Goal: Task Accomplishment & Management: Complete application form

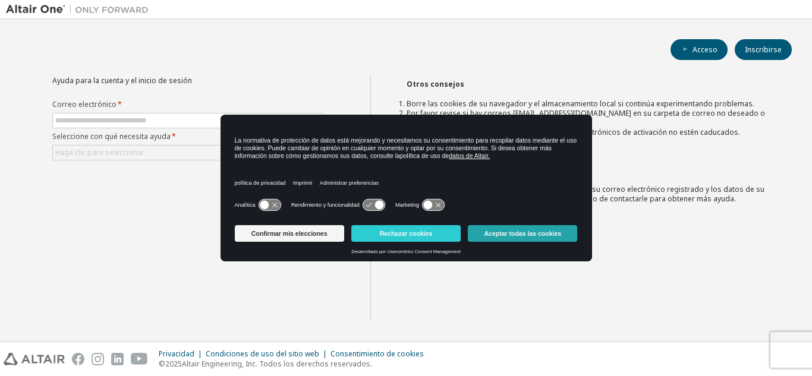
click at [565, 234] on button "Aceptar todas las cookies" at bounding box center [522, 233] width 109 height 17
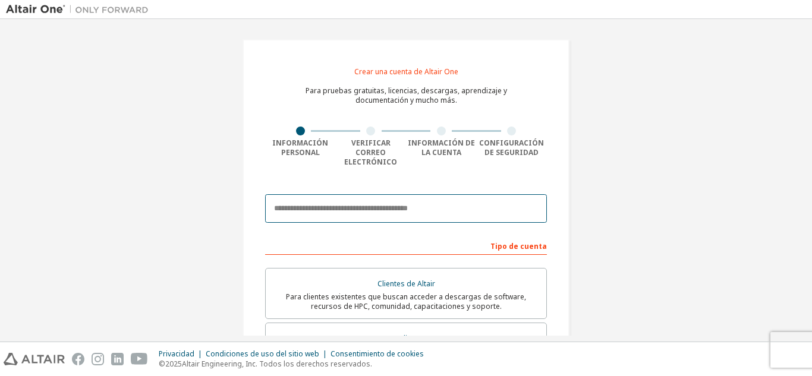
click at [432, 197] on input "email" at bounding box center [406, 208] width 282 height 29
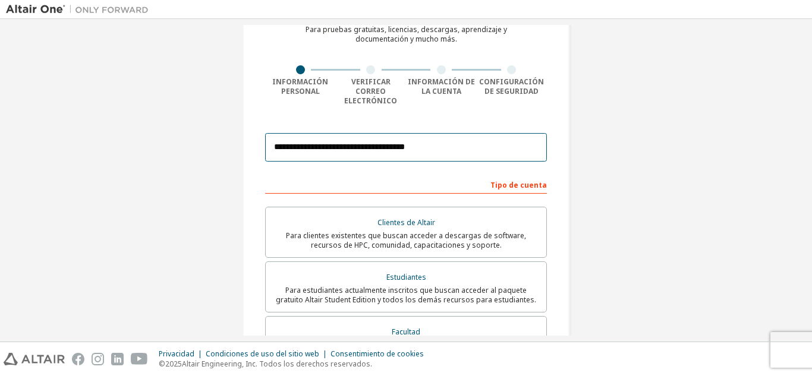
scroll to position [63, 0]
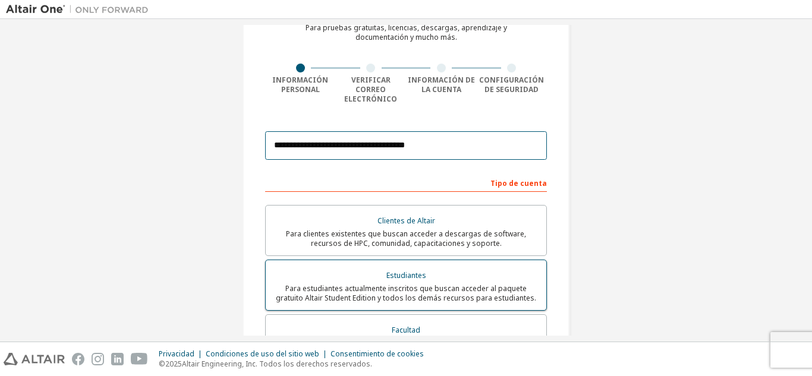
type input "**********"
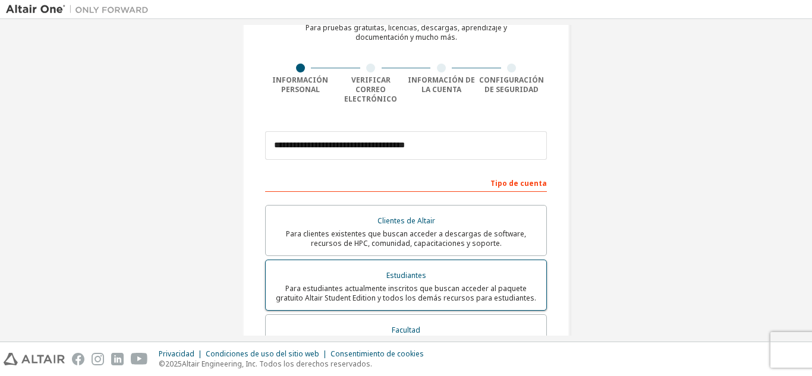
click at [486, 284] on font "Para estudiantes actualmente inscritos que buscan acceder al paquete gratuito A…" at bounding box center [406, 294] width 260 height 20
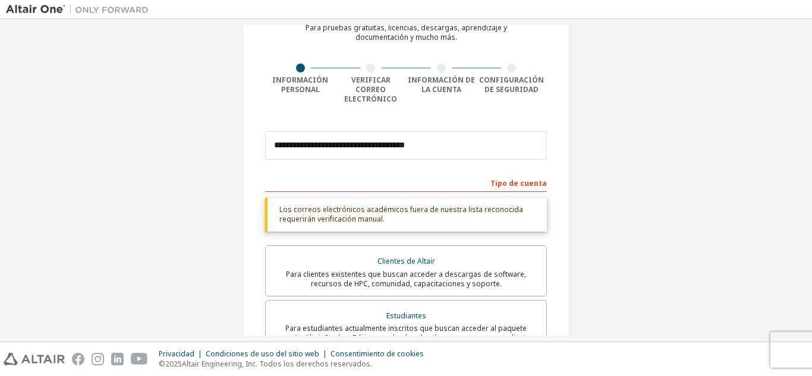
click at [504, 209] on div "Los correos electrónicos académicos fuera de nuestra lista reconocida requerirá…" at bounding box center [406, 215] width 282 height 34
click at [319, 198] on div "Los correos electrónicos académicos fuera de nuestra lista reconocida requerirá…" at bounding box center [406, 215] width 282 height 34
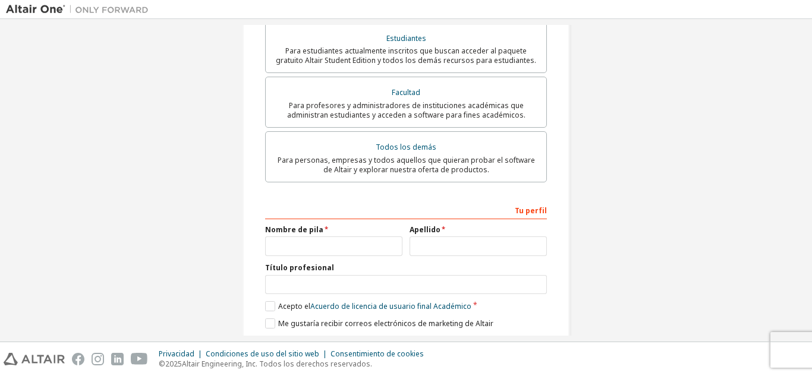
scroll to position [372, 0]
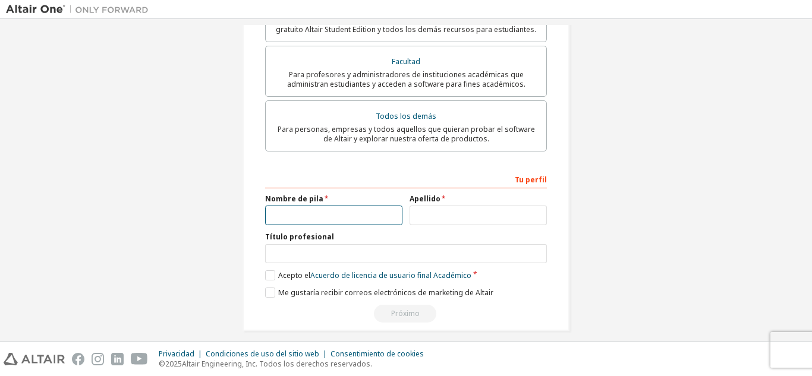
click at [361, 206] on input "text" at bounding box center [333, 216] width 137 height 20
type input "*******"
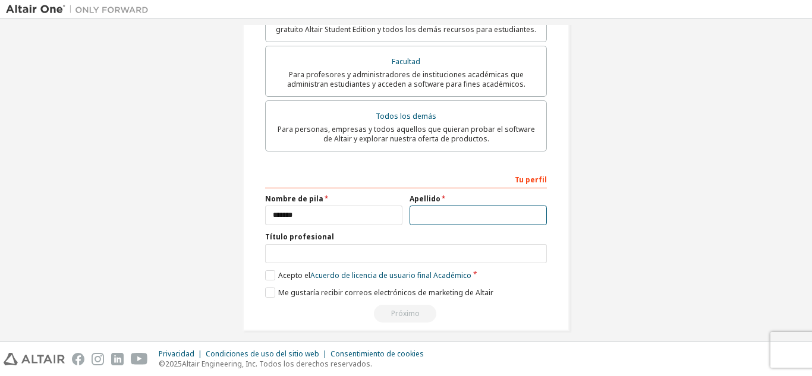
click at [432, 214] on input "text" at bounding box center [478, 216] width 137 height 20
type input "*****"
click at [272, 271] on label "Acepto el Acuerdo de licencia de usuario final Académico" at bounding box center [368, 276] width 206 height 10
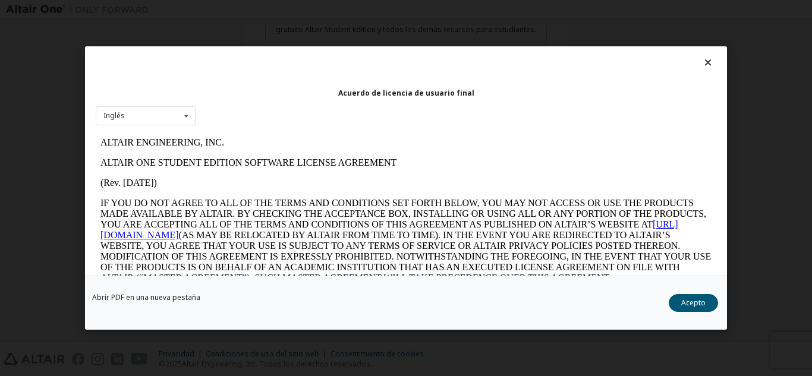
scroll to position [0, 0]
click at [691, 297] on button "Acepto" at bounding box center [693, 303] width 49 height 18
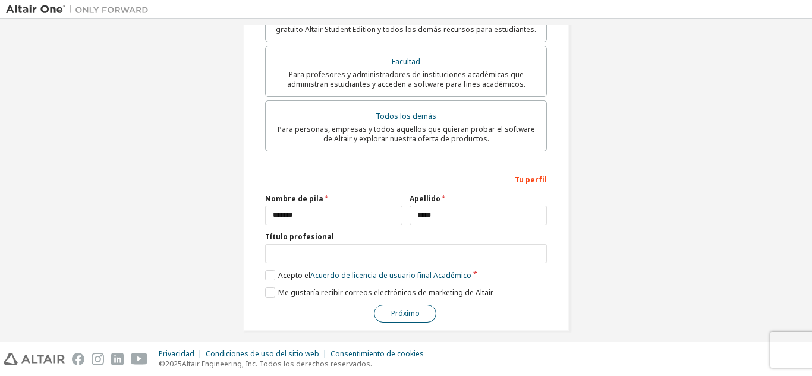
click at [395, 305] on button "Próximo" at bounding box center [405, 314] width 62 height 18
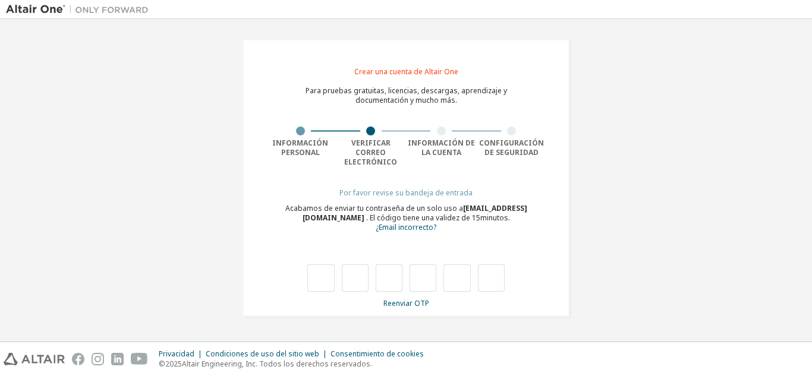
type input "*"
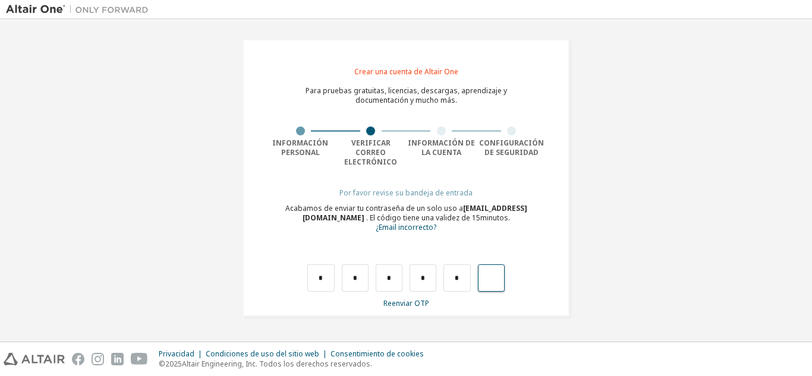
type input "*"
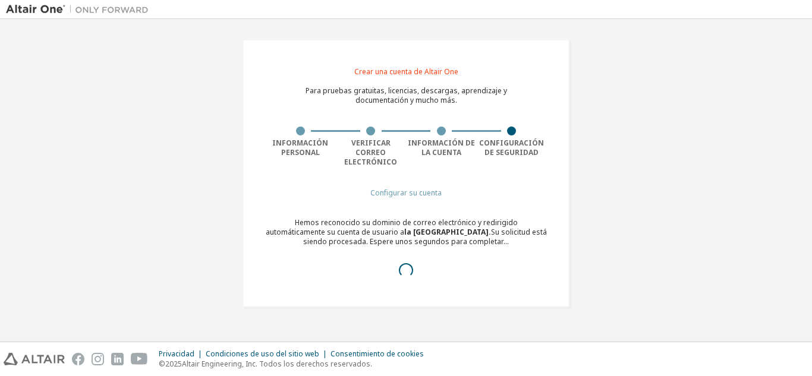
click at [436, 188] on font "Configurar su cuenta" at bounding box center [405, 193] width 71 height 10
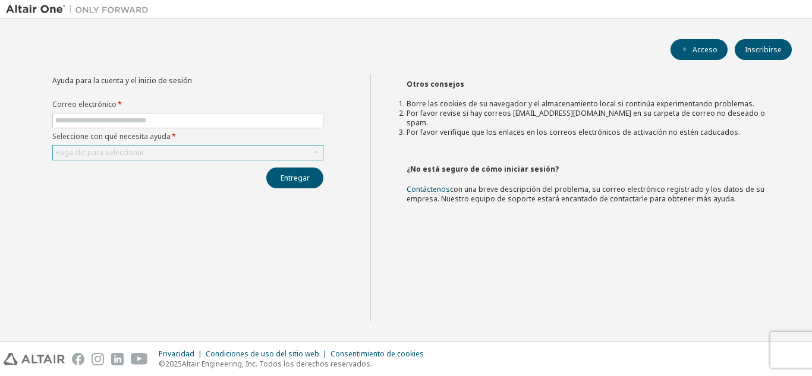
click at [308, 153] on div "Haga clic para seleccionar" at bounding box center [188, 153] width 270 height 14
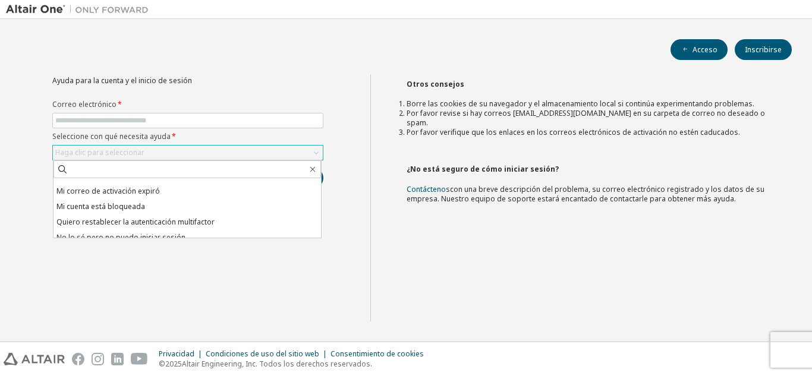
scroll to position [33, 0]
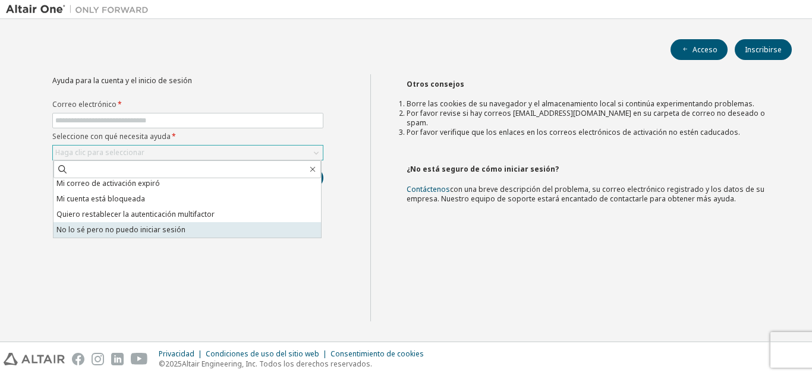
click at [150, 232] on font "No lo sé pero no puedo iniciar sesión" at bounding box center [120, 230] width 129 height 10
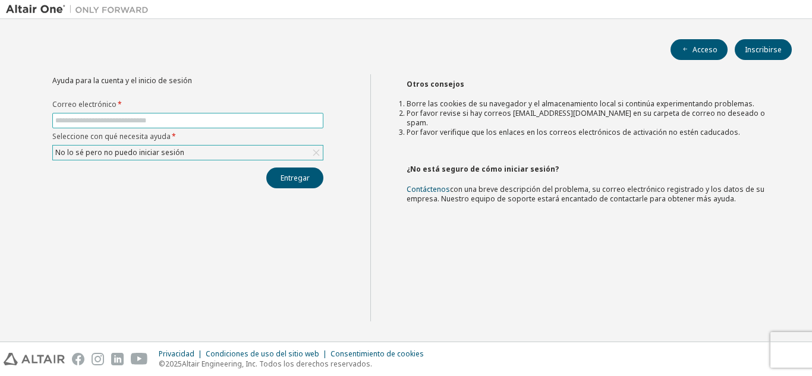
click at [152, 118] on input "text" at bounding box center [187, 121] width 265 height 10
type input "**********"
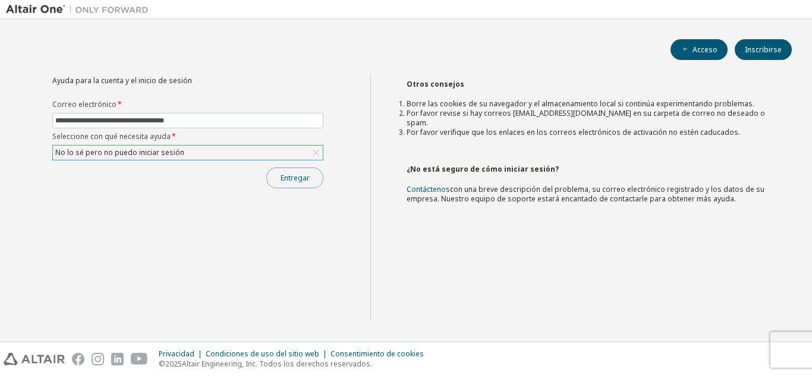
click at [282, 177] on font "Entregar" at bounding box center [295, 178] width 29 height 10
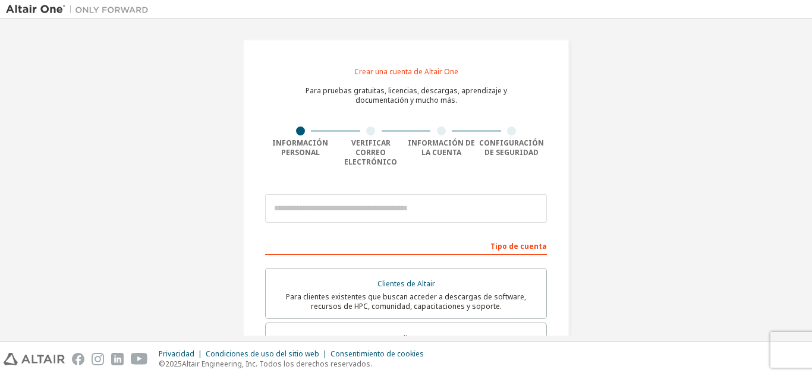
click at [436, 65] on div "Crear una cuenta de Altair One" at bounding box center [406, 70] width 104 height 17
click at [436, 69] on font "Crear una cuenta de Altair One" at bounding box center [406, 72] width 104 height 10
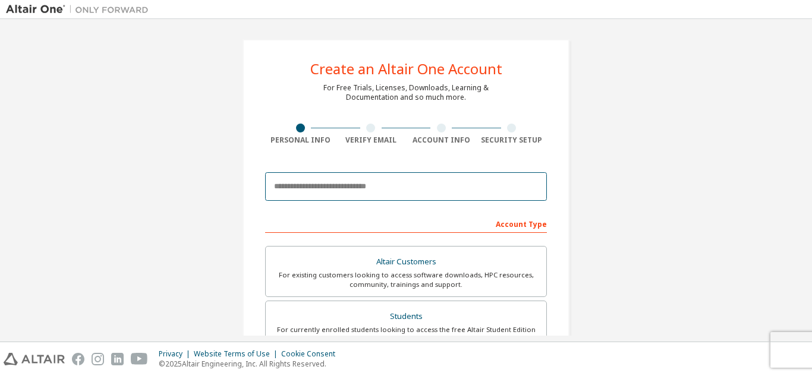
click at [422, 174] on input "email" at bounding box center [406, 186] width 282 height 29
type input "**********"
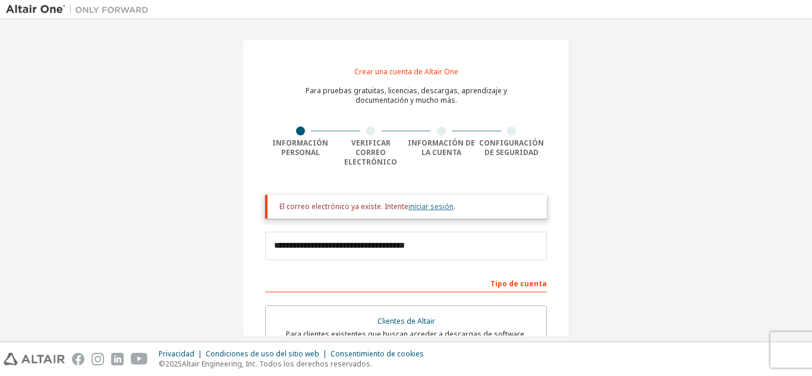
click at [444, 202] on font "iniciar sesión" at bounding box center [430, 207] width 45 height 10
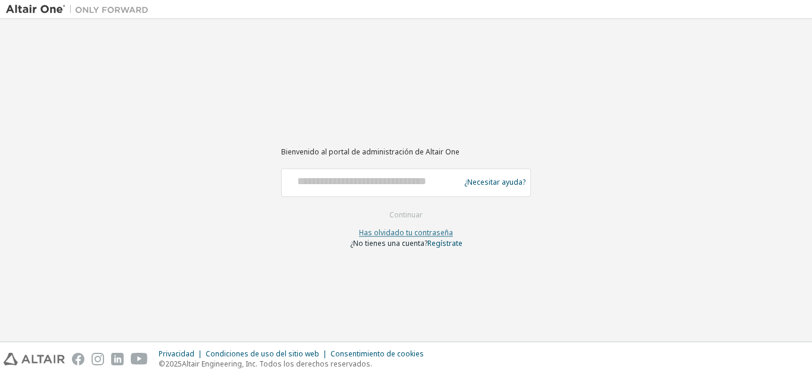
click at [434, 237] on font "Has olvidado tu contraseña" at bounding box center [406, 233] width 94 height 10
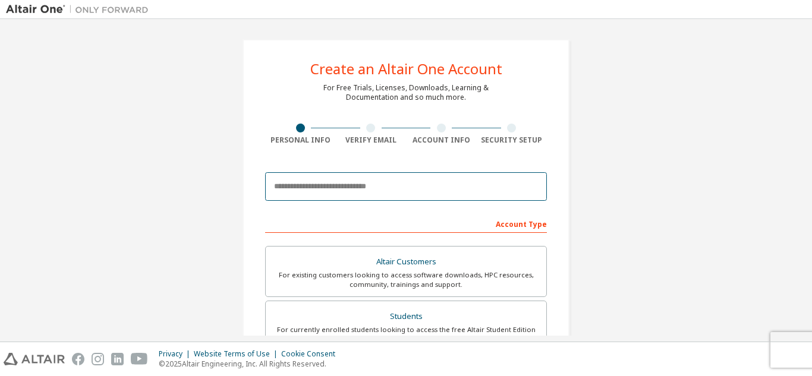
click at [319, 197] on input "email" at bounding box center [406, 186] width 282 height 29
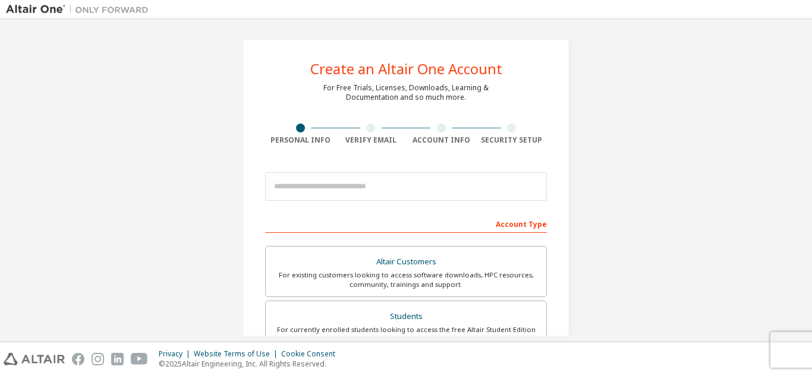
click at [690, 121] on div "Create an Altair One Account For Free Trials, Licenses, Downloads, Learning & D…" at bounding box center [406, 340] width 800 height 630
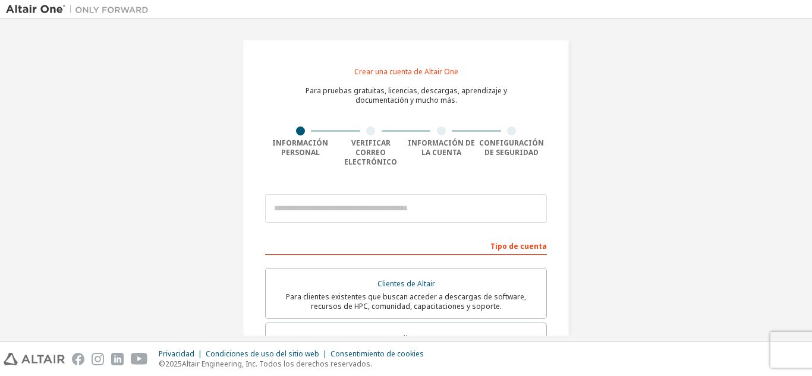
click at [677, 180] on div "Crear una cuenta de Altair One Para pruebas gratuitas, licencias, descargas, ap…" at bounding box center [406, 351] width 800 height 652
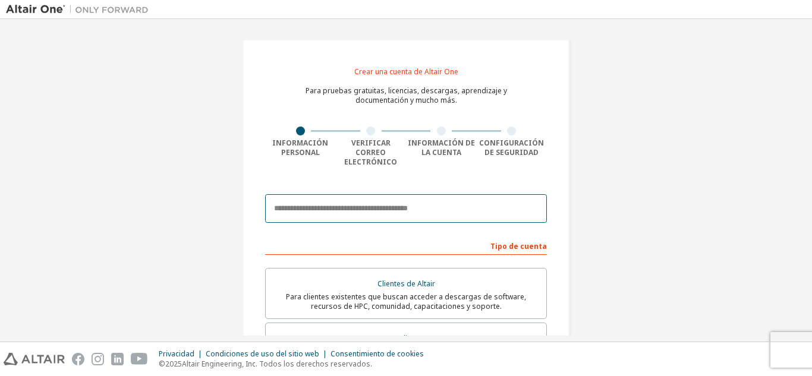
click at [457, 200] on input "email" at bounding box center [406, 208] width 282 height 29
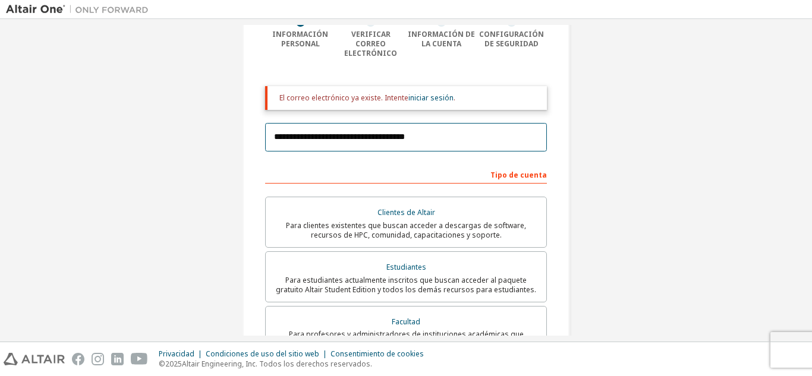
scroll to position [121, 0]
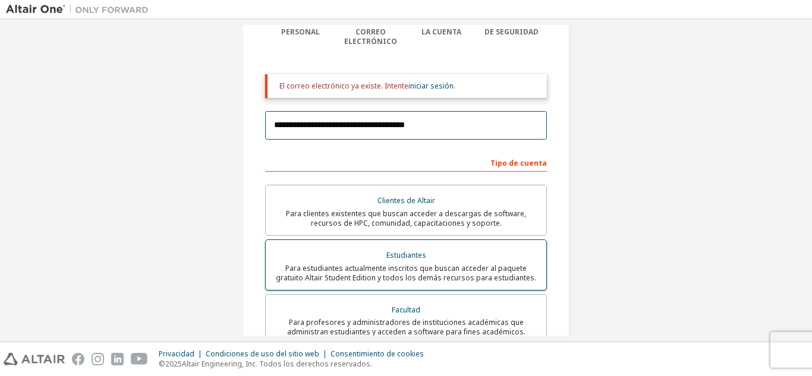
type input "**********"
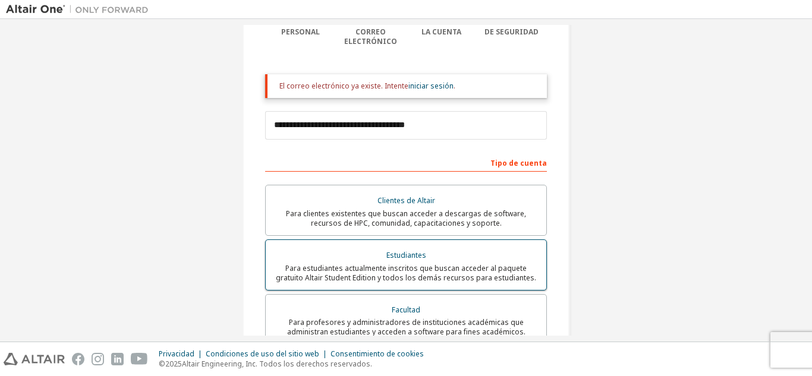
click at [471, 240] on label "Estudiantes Para estudiantes actualmente inscritos que buscan acceder al paquet…" at bounding box center [406, 265] width 282 height 51
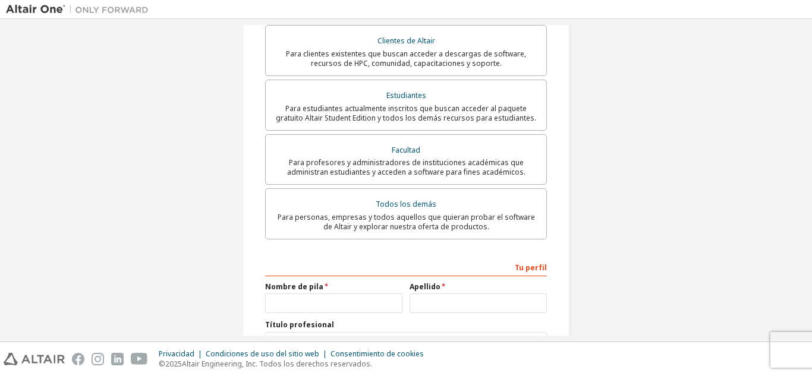
scroll to position [290, 0]
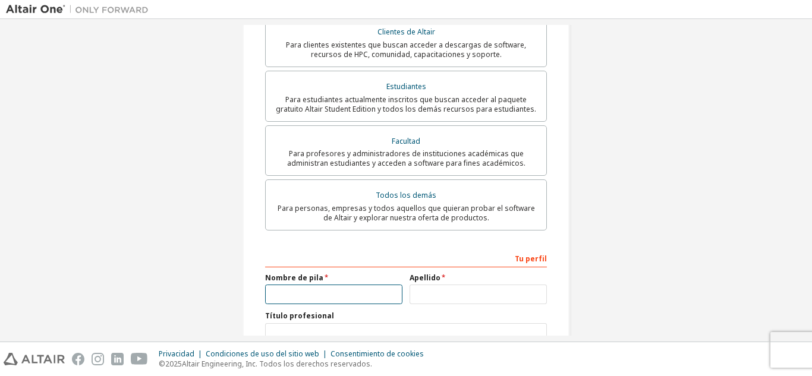
click at [293, 287] on input "text" at bounding box center [333, 295] width 137 height 20
click at [309, 285] on input "*******" at bounding box center [333, 295] width 137 height 20
type input "********"
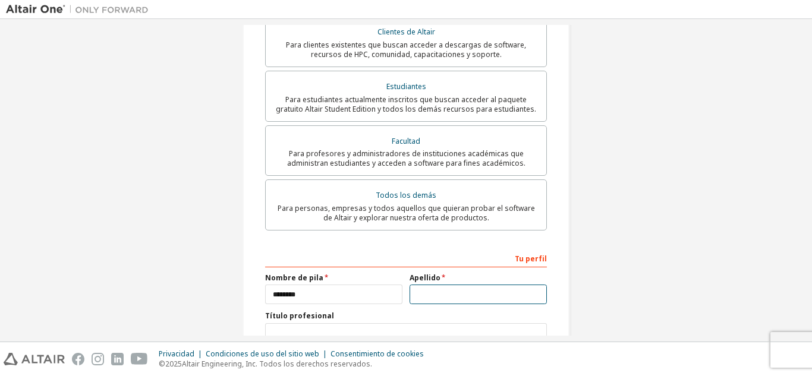
click at [443, 285] on input "text" at bounding box center [478, 295] width 137 height 20
click at [460, 285] on input "*****" at bounding box center [478, 295] width 137 height 20
click at [395, 312] on label "Título profesional" at bounding box center [406, 317] width 282 height 10
click at [441, 285] on input "*****" at bounding box center [478, 295] width 137 height 20
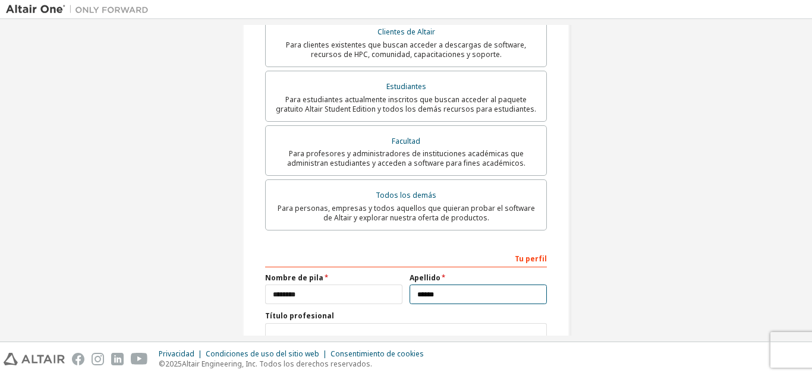
type input "*****"
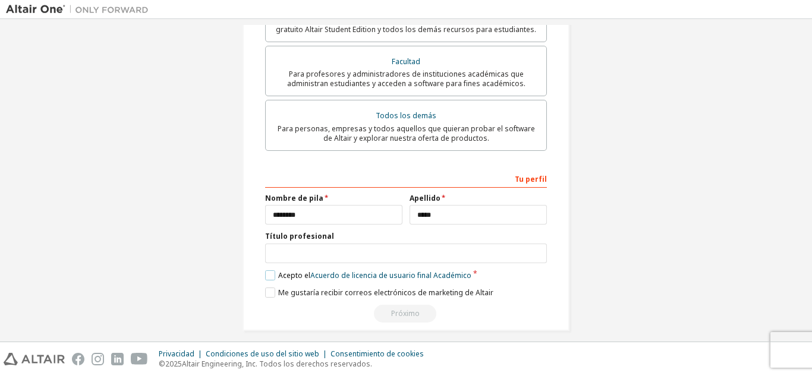
click at [268, 271] on label "Acepto el Acuerdo de licencia de usuario final Académico" at bounding box center [368, 276] width 206 height 10
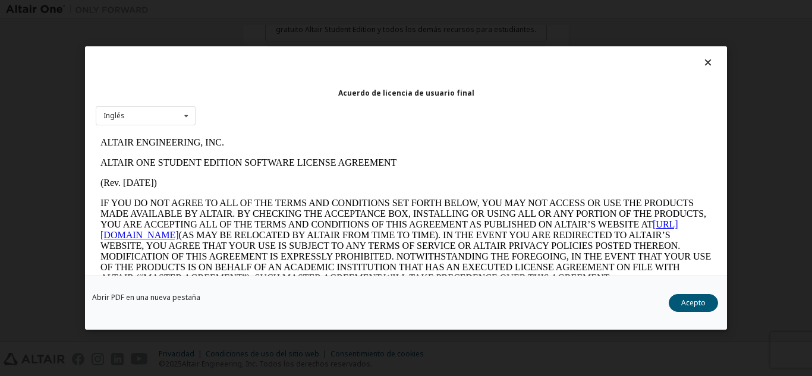
scroll to position [0, 0]
click at [702, 311] on button "Acepto" at bounding box center [693, 303] width 49 height 18
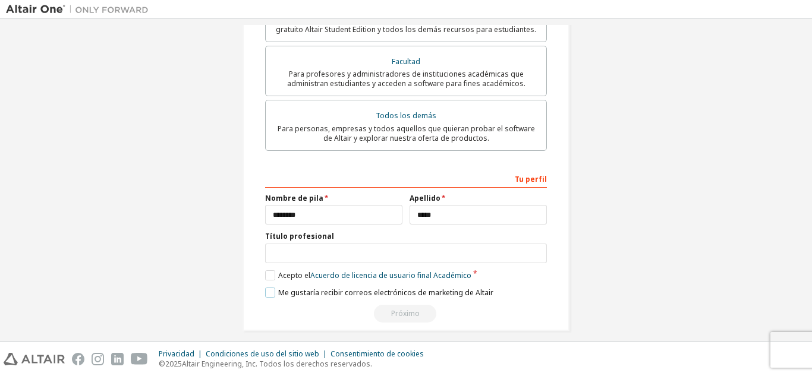
click at [269, 288] on label "Me gustaría recibir correos electrónicos de marketing de Altair" at bounding box center [379, 293] width 228 height 10
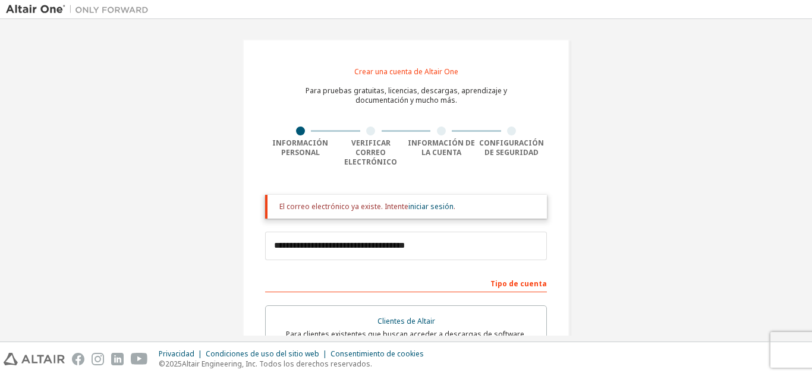
click at [360, 202] on font "El correo electrónico ya existe. Intente" at bounding box center [343, 207] width 129 height 10
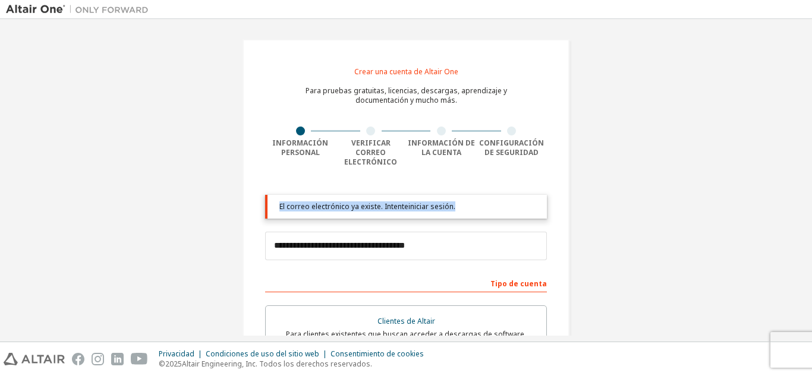
click at [360, 202] on font "El correo electrónico ya existe. Intente" at bounding box center [343, 207] width 129 height 10
click at [507, 126] on div "**********" at bounding box center [406, 369] width 327 height 661
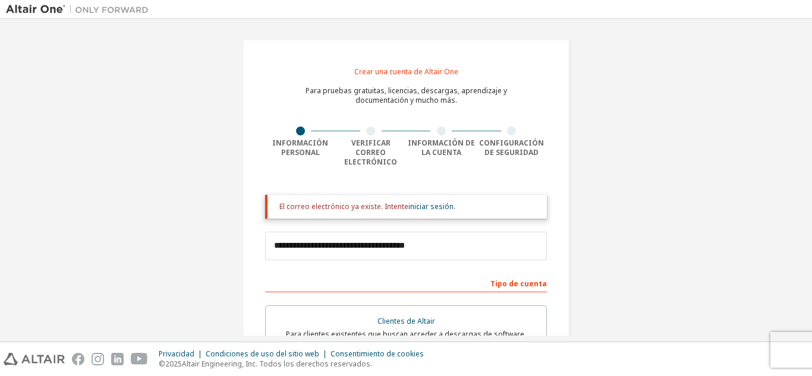
click at [507, 126] on div "**********" at bounding box center [406, 369] width 327 height 661
click at [429, 202] on font "iniciar sesión" at bounding box center [430, 207] width 45 height 10
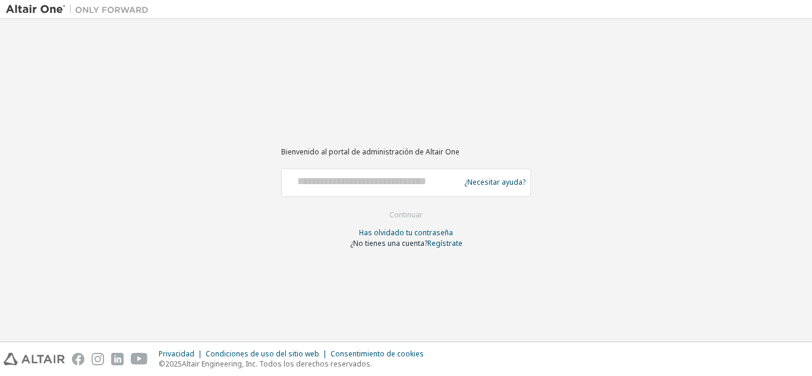
click at [392, 190] on div at bounding box center [373, 182] width 172 height 23
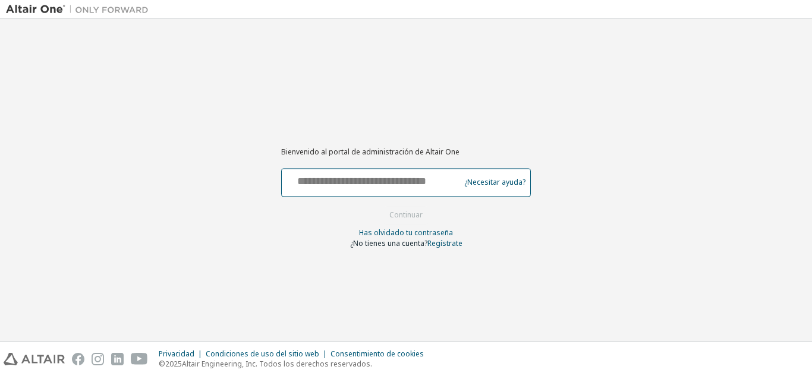
click at [374, 182] on input "text" at bounding box center [373, 179] width 172 height 17
type input "**********"
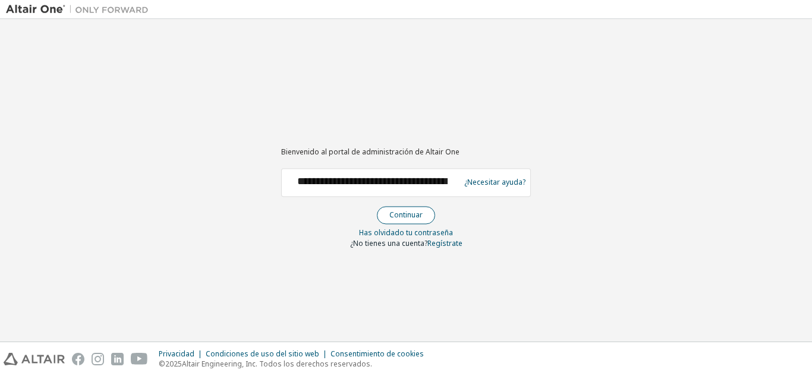
click at [402, 216] on font "Continuar" at bounding box center [405, 215] width 33 height 10
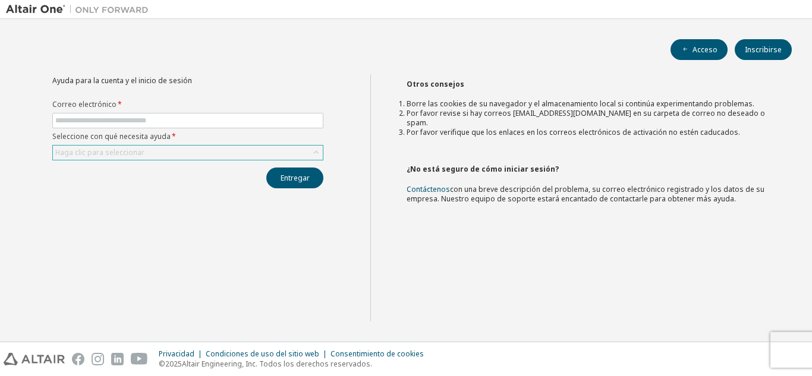
click at [295, 151] on div "Haga clic para seleccionar" at bounding box center [188, 153] width 270 height 14
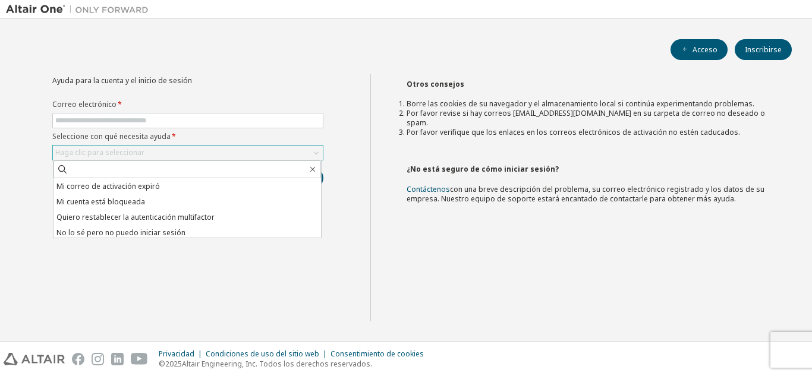
scroll to position [33, 0]
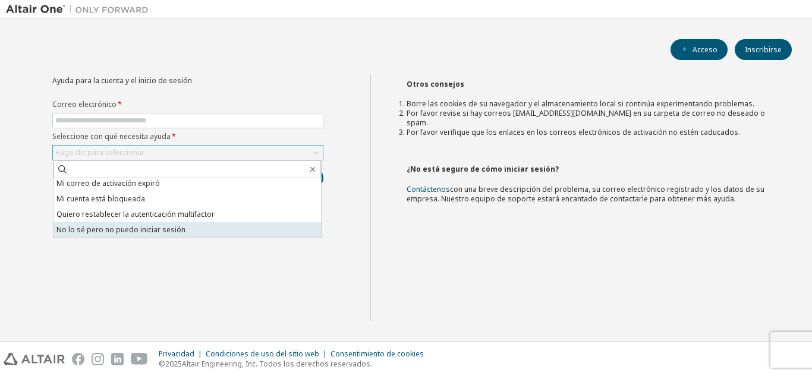
click at [183, 237] on li "No lo sé pero no puedo iniciar sesión" at bounding box center [188, 229] width 268 height 15
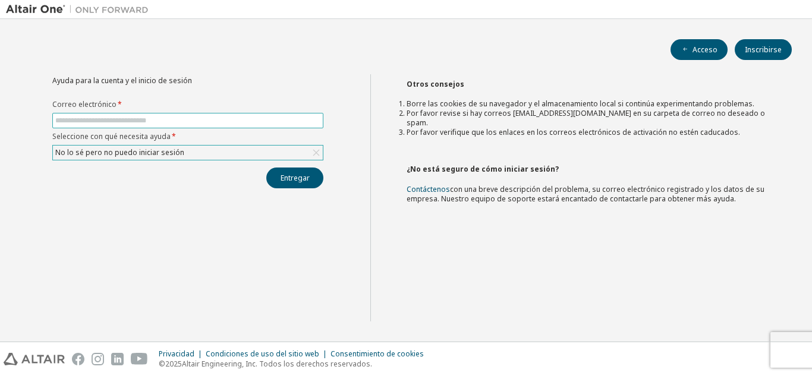
click at [177, 113] on span at bounding box center [187, 120] width 271 height 15
click at [175, 121] on input "text" at bounding box center [187, 121] width 265 height 10
type input "**********"
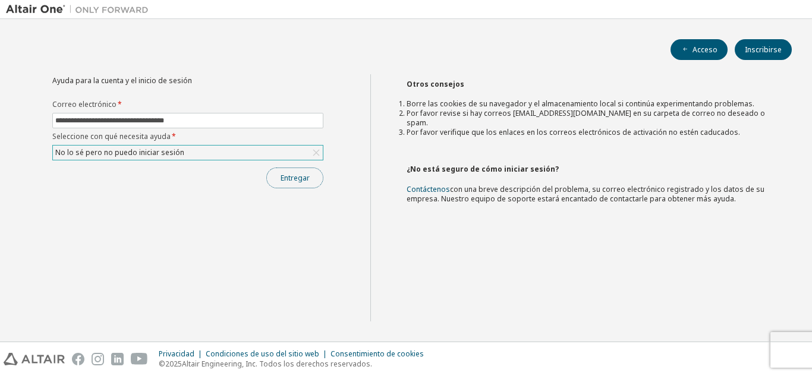
click at [294, 175] on font "Entregar" at bounding box center [295, 178] width 29 height 10
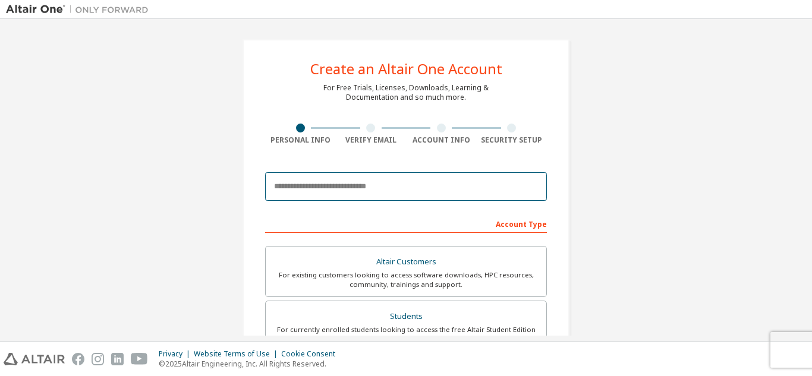
click at [451, 193] on input "email" at bounding box center [406, 186] width 282 height 29
type input "**********"
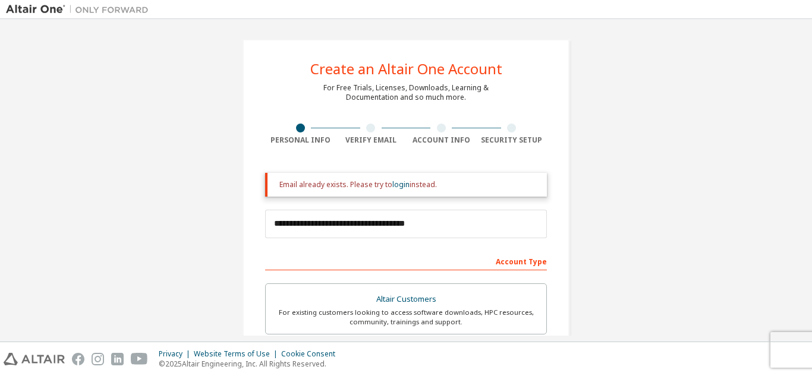
click at [300, 188] on div "Email already exists. Please try to login instead." at bounding box center [408, 185] width 258 height 10
drag, startPoint x: 300, startPoint y: 188, endPoint x: 379, endPoint y: 167, distance: 81.8
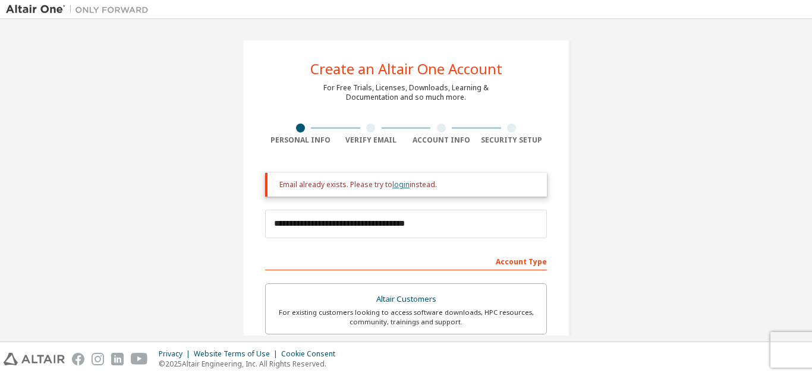
click at [405, 188] on link "login" at bounding box center [400, 185] width 17 height 10
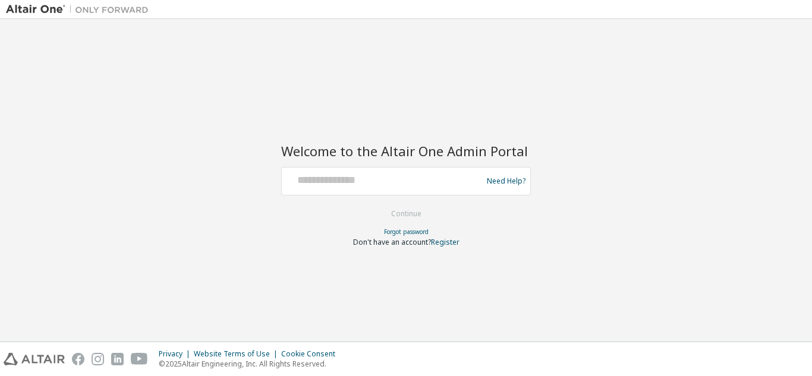
click at [690, 96] on div "Welcome to the Altair One Admin Portal Need Help? Please make sure that you pro…" at bounding box center [406, 180] width 800 height 311
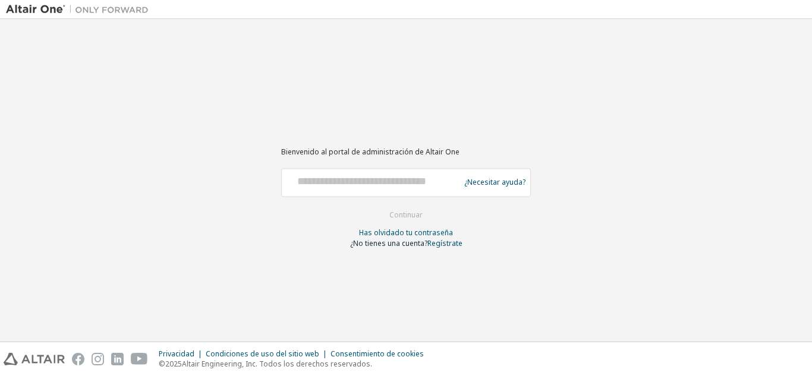
click at [672, 75] on div "Bienvenido al portal de administración de Altair One ¿Necesitar ayuda? Asegúres…" at bounding box center [406, 180] width 800 height 311
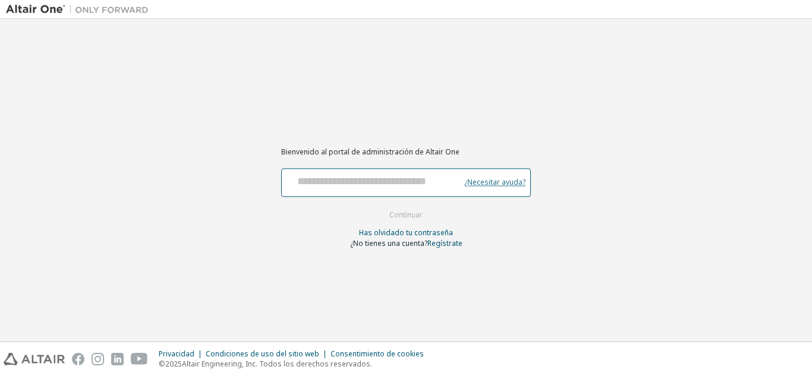
click at [505, 184] on font "¿Necesitar ayuda?" at bounding box center [494, 183] width 61 height 10
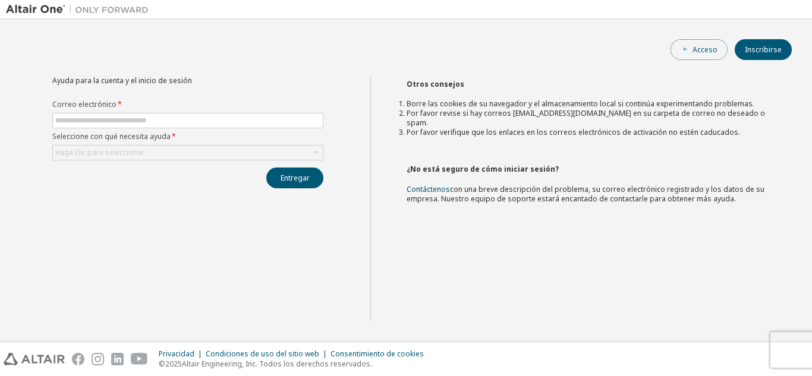
click at [701, 54] on font "Acceso" at bounding box center [705, 50] width 25 height 10
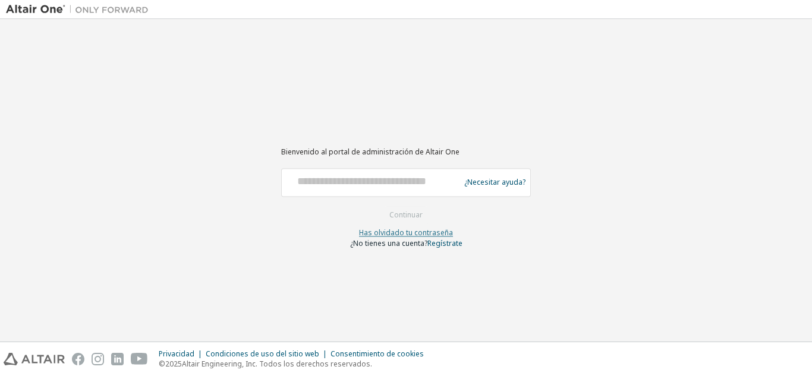
click at [436, 235] on font "Has olvidado tu contraseña" at bounding box center [406, 233] width 94 height 10
click at [429, 235] on font "Has olvidado tu contraseña" at bounding box center [406, 233] width 94 height 10
click at [423, 228] on font "Has olvidado tu contraseña" at bounding box center [406, 233] width 94 height 10
click at [425, 234] on font "Has olvidado tu contraseña" at bounding box center [406, 233] width 94 height 10
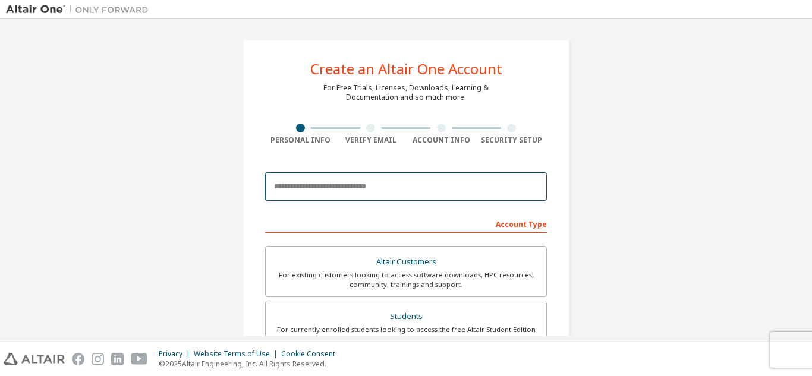
click at [453, 193] on input "email" at bounding box center [406, 186] width 282 height 29
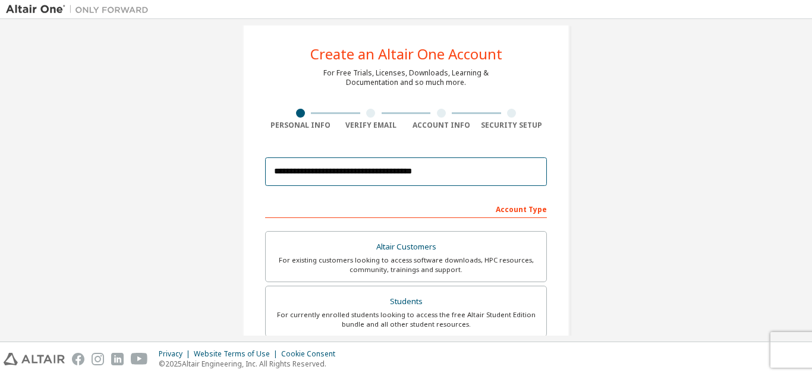
scroll to position [23, 0]
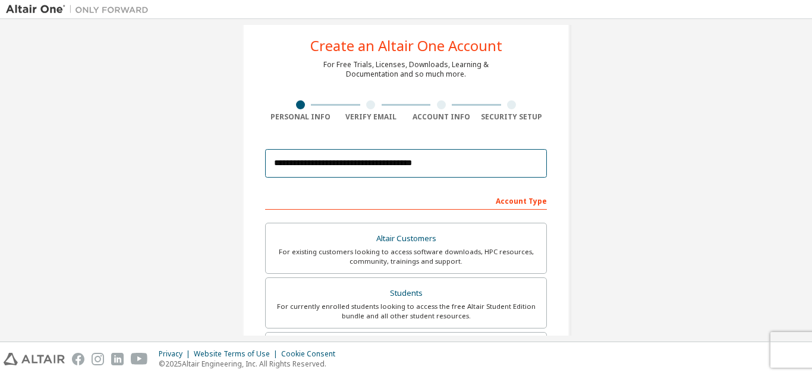
type input "**********"
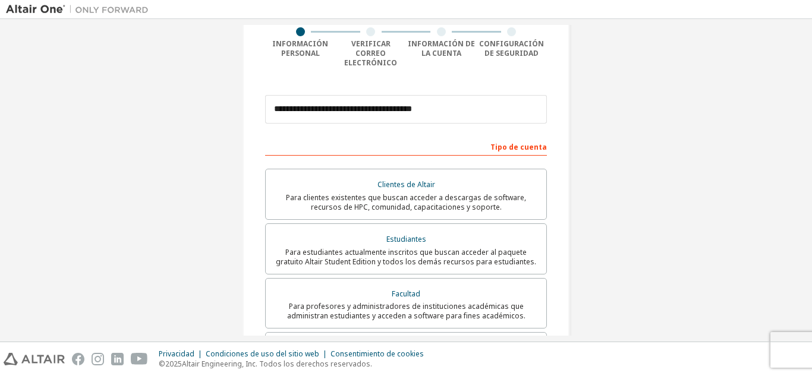
scroll to position [118, 0]
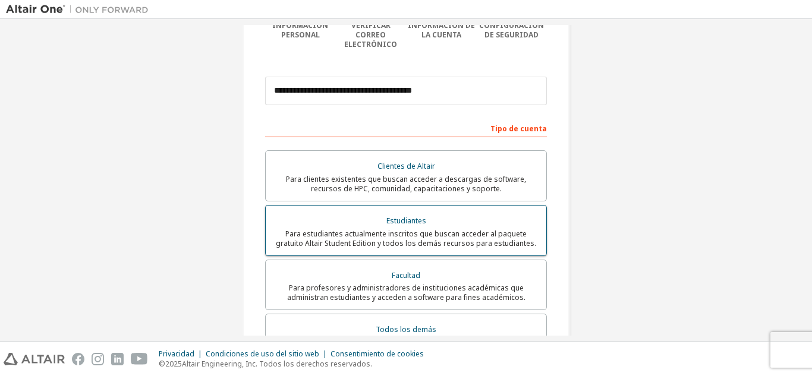
click at [482, 229] on font "Para estudiantes actualmente inscritos que buscan acceder al paquete gratuito A…" at bounding box center [406, 239] width 260 height 20
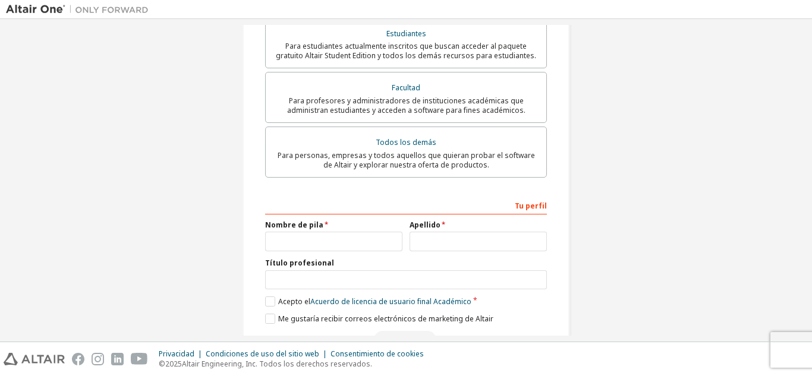
scroll to position [372, 0]
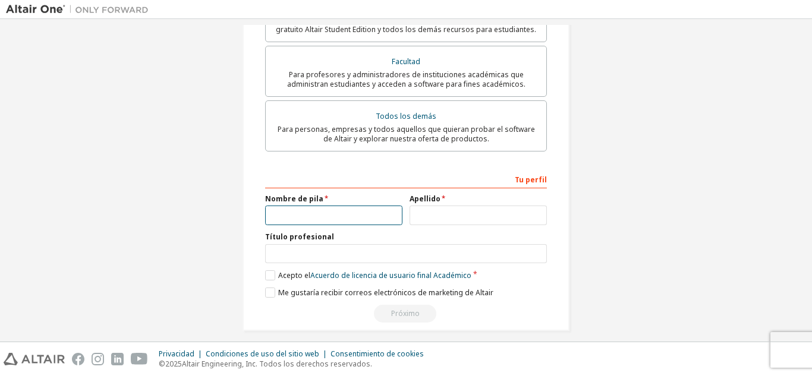
click at [325, 214] on input "text" at bounding box center [333, 216] width 137 height 20
type input "*"
type input "*********"
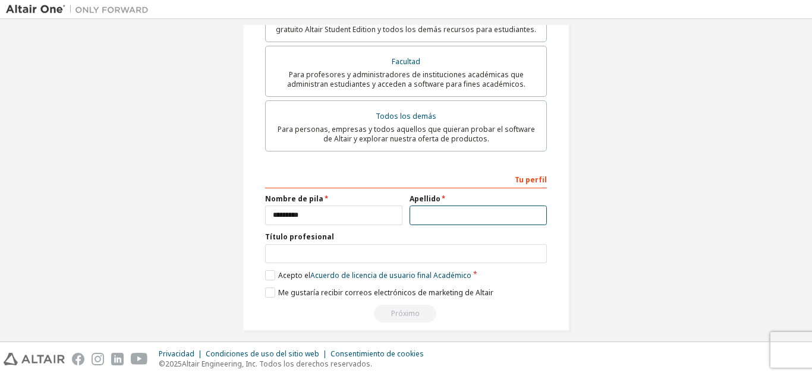
click at [425, 208] on input "text" at bounding box center [478, 216] width 137 height 20
type input "******"
click at [265, 271] on label "Acepto el Acuerdo de licencia de usuario final Académico" at bounding box center [368, 276] width 206 height 10
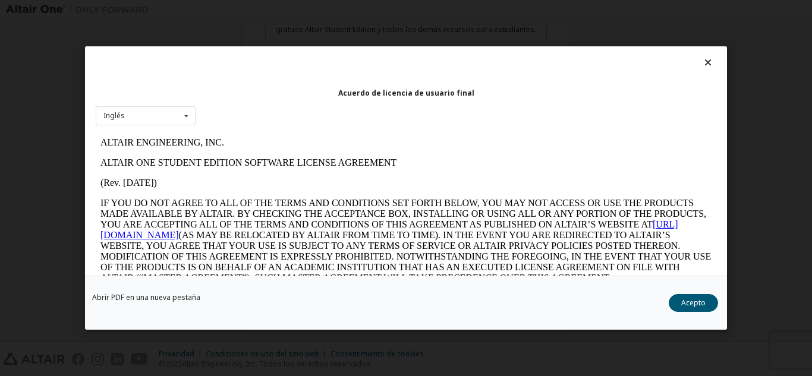
scroll to position [0, 0]
click at [695, 302] on font "Acepto" at bounding box center [693, 303] width 24 height 10
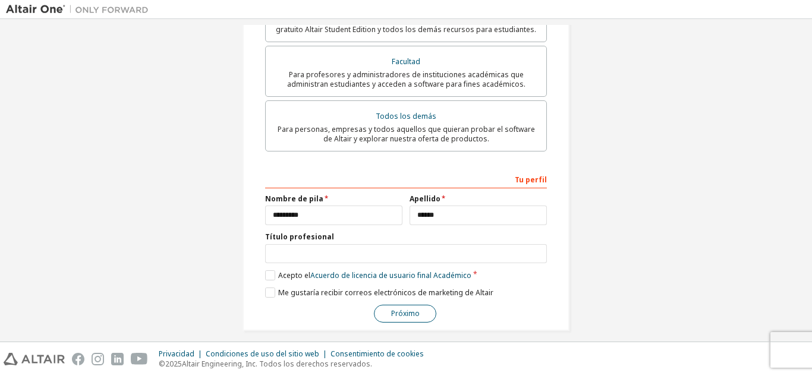
click at [413, 309] on font "Próximo" at bounding box center [405, 314] width 29 height 10
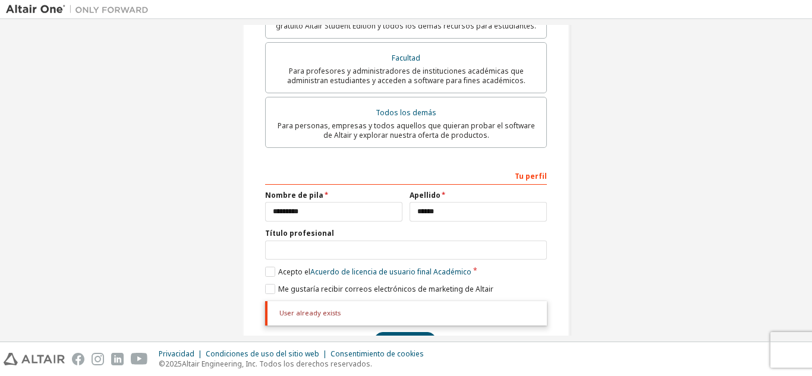
scroll to position [403, 0]
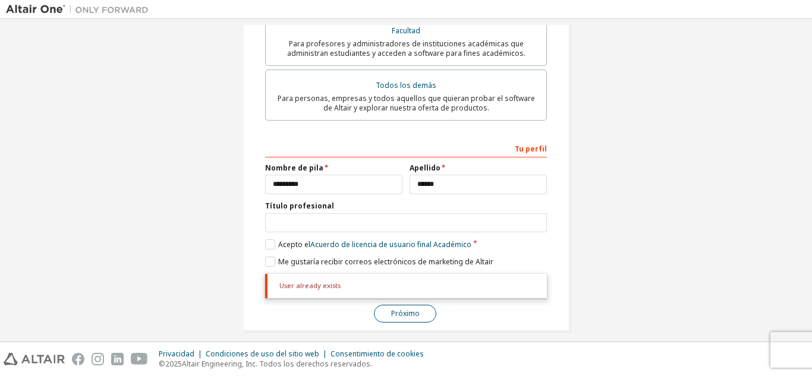
click at [421, 305] on button "Próximo" at bounding box center [405, 314] width 62 height 18
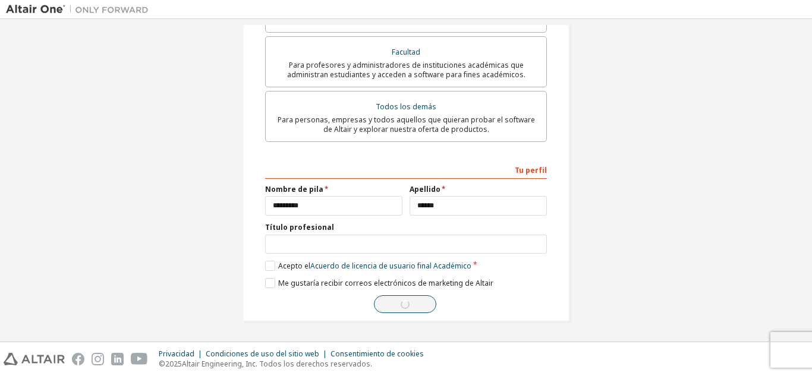
scroll to position [372, 0]
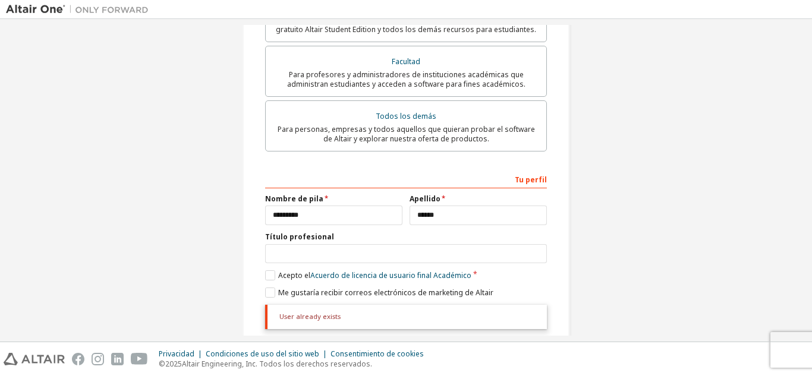
click at [337, 310] on div "User already exists" at bounding box center [406, 317] width 282 height 24
drag, startPoint x: 337, startPoint y: 310, endPoint x: 290, endPoint y: 304, distance: 47.3
click at [290, 305] on div "User already exists" at bounding box center [406, 317] width 282 height 24
copy div "User already exists Próximo"
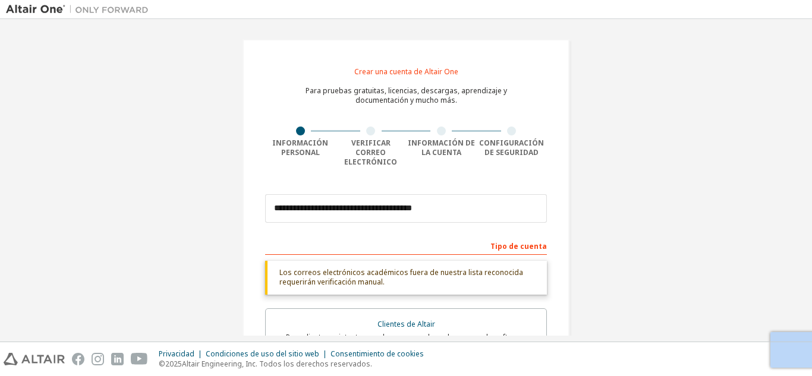
scroll to position [403, 0]
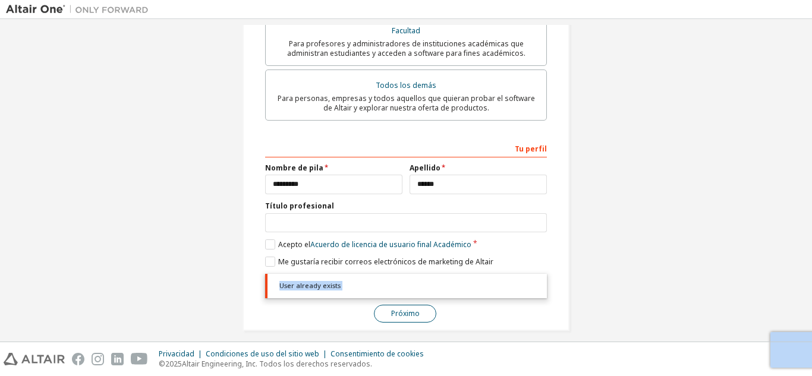
click at [406, 311] on button "Próximo" at bounding box center [405, 314] width 62 height 18
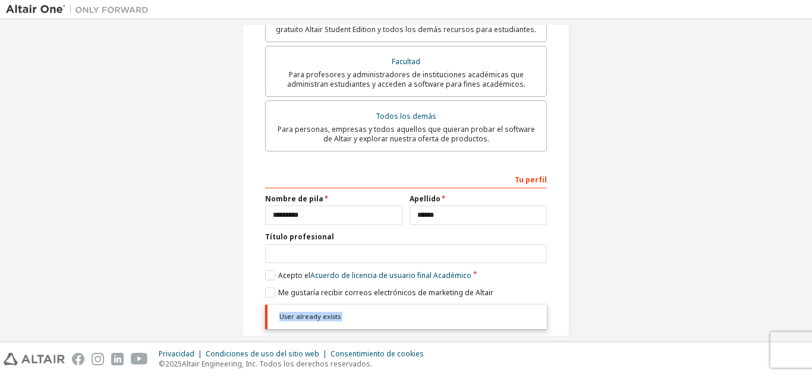
scroll to position [0, 0]
